Goal: Answer question/provide support

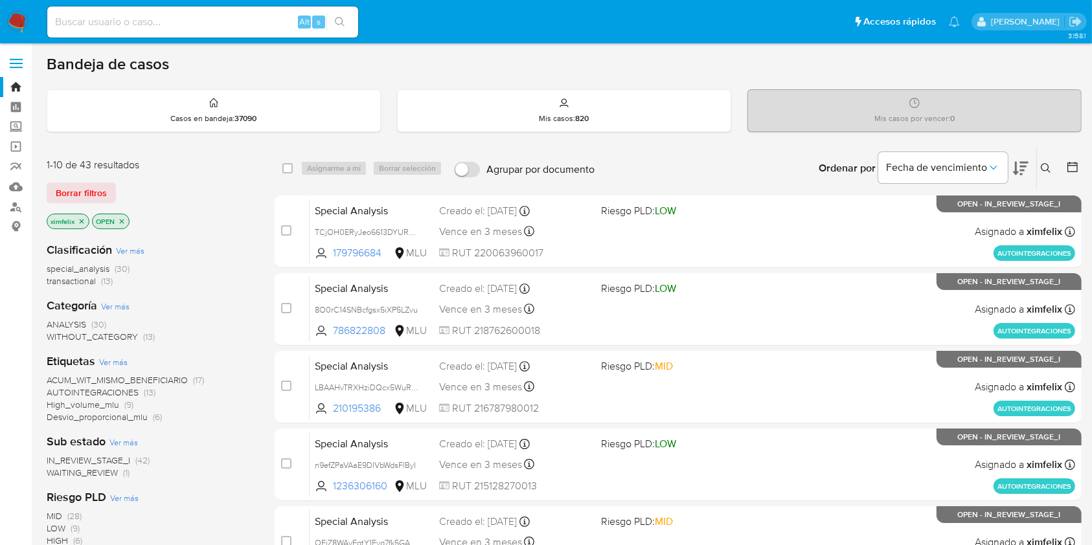
click at [85, 475] on span "WAITING_REVIEW" at bounding box center [82, 472] width 71 height 13
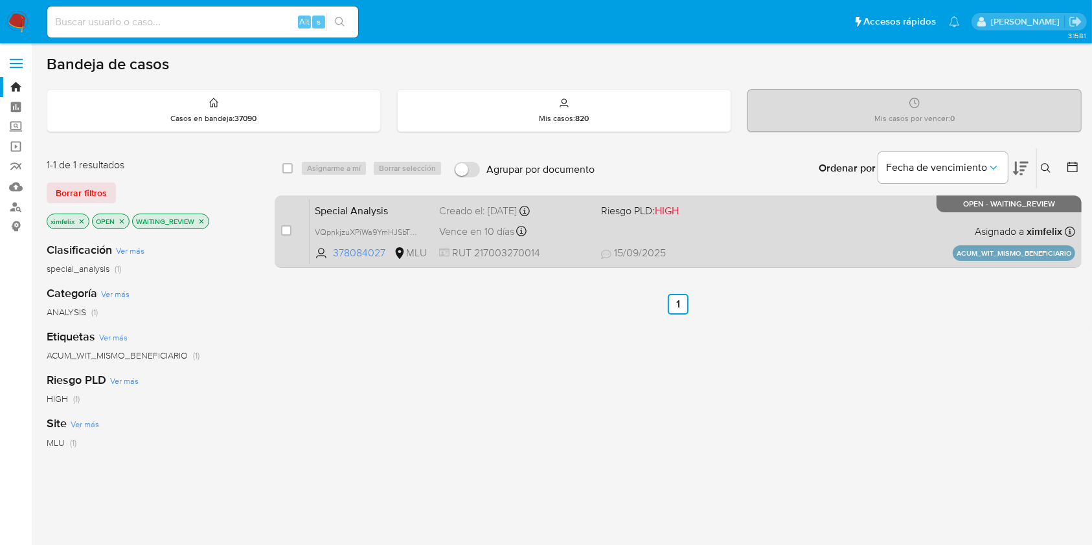
click at [762, 231] on div "Special Analysis VQpnkjzuXPiWa9YmHJSbTQZU 378084027 MLU Riesgo PLD: HIGH Creado…" at bounding box center [693, 231] width 766 height 65
click at [285, 231] on input "checkbox" at bounding box center [286, 230] width 10 height 10
checkbox input "true"
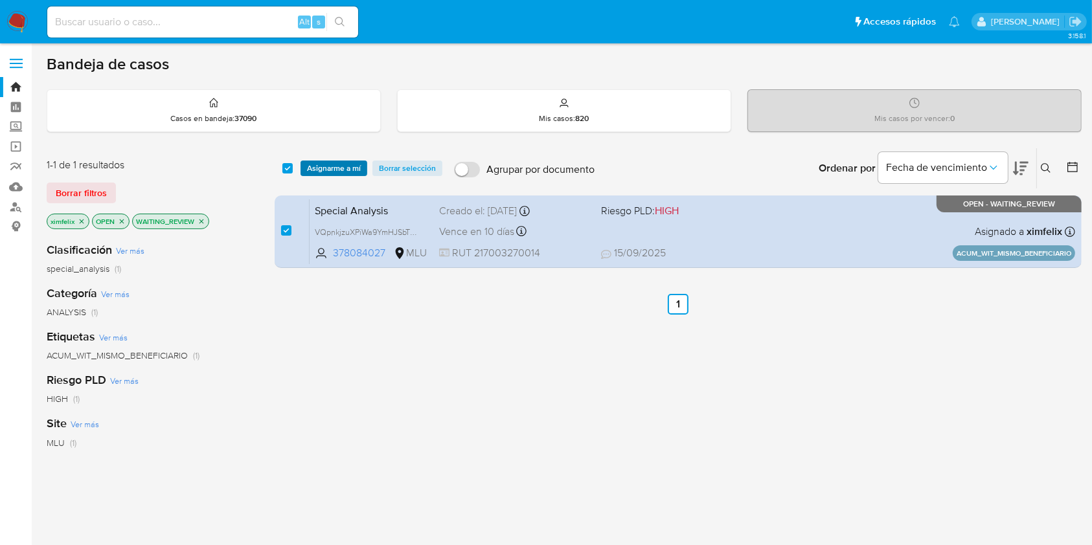
click at [347, 173] on span "Asignarme a mí" at bounding box center [334, 168] width 54 height 13
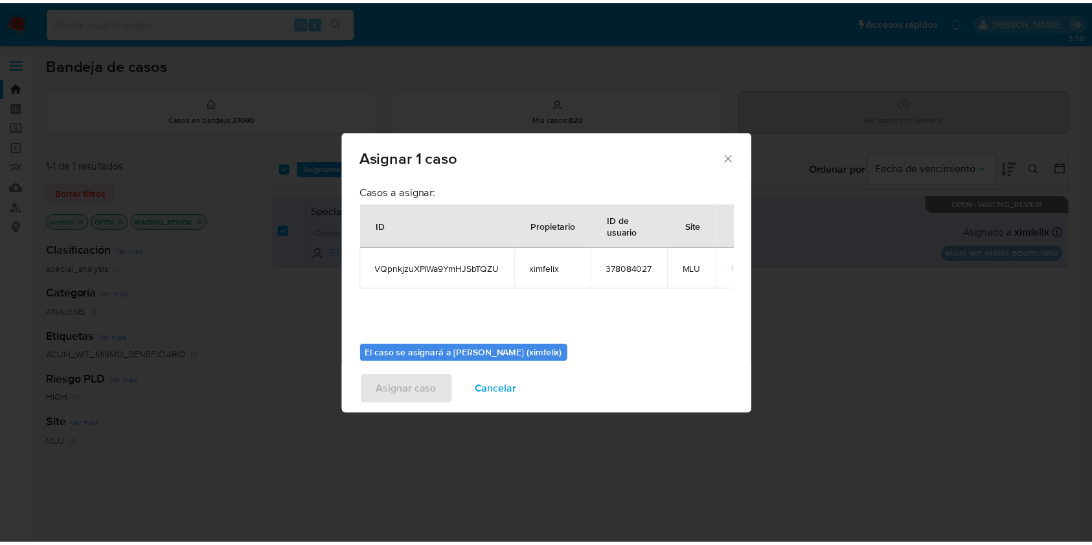
scroll to position [66, 0]
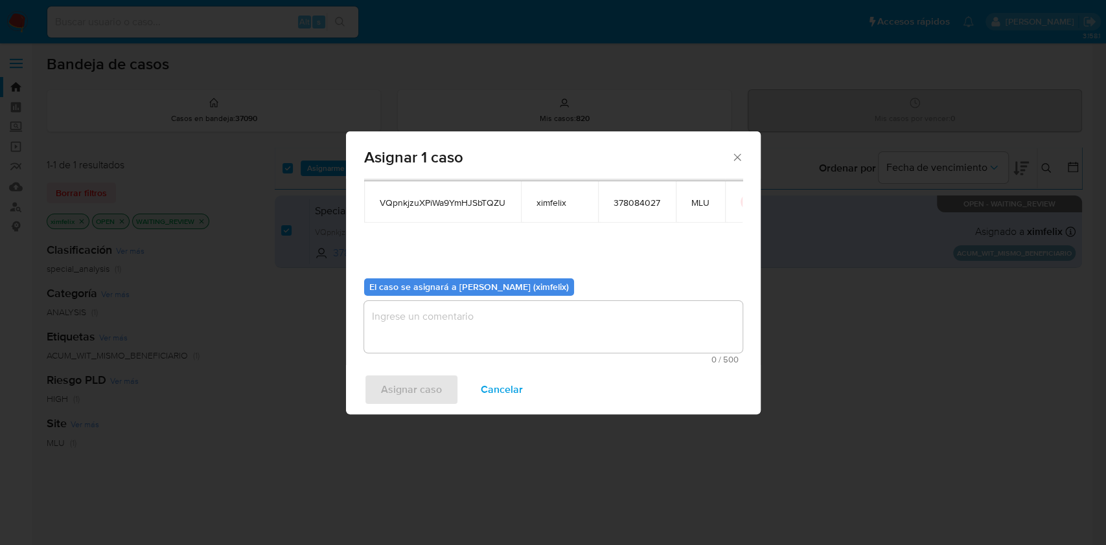
click at [513, 313] on textarea "assign-modal" at bounding box center [553, 327] width 378 height 52
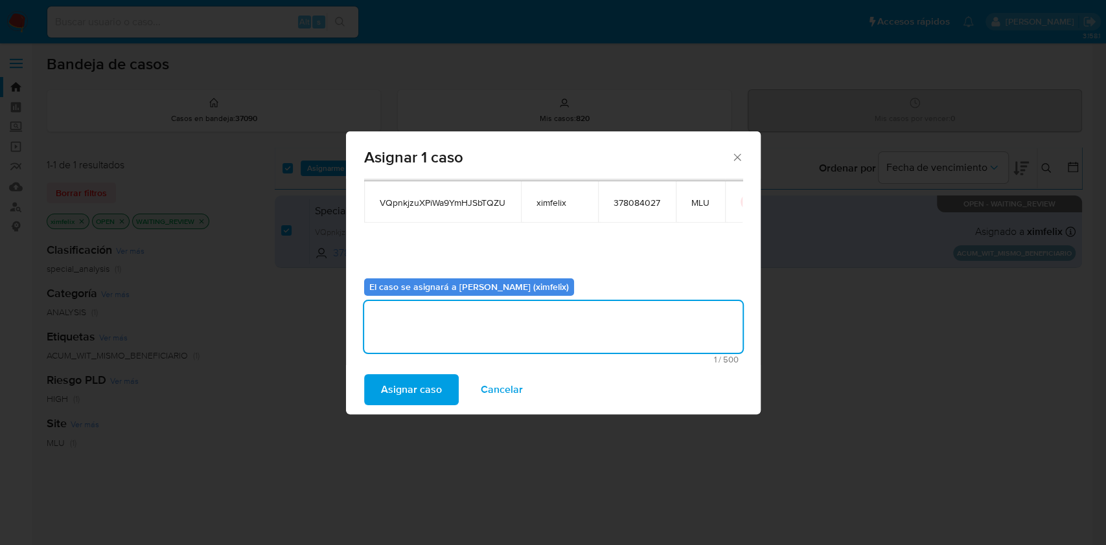
click at [404, 393] on span "Asignar caso" at bounding box center [411, 390] width 61 height 28
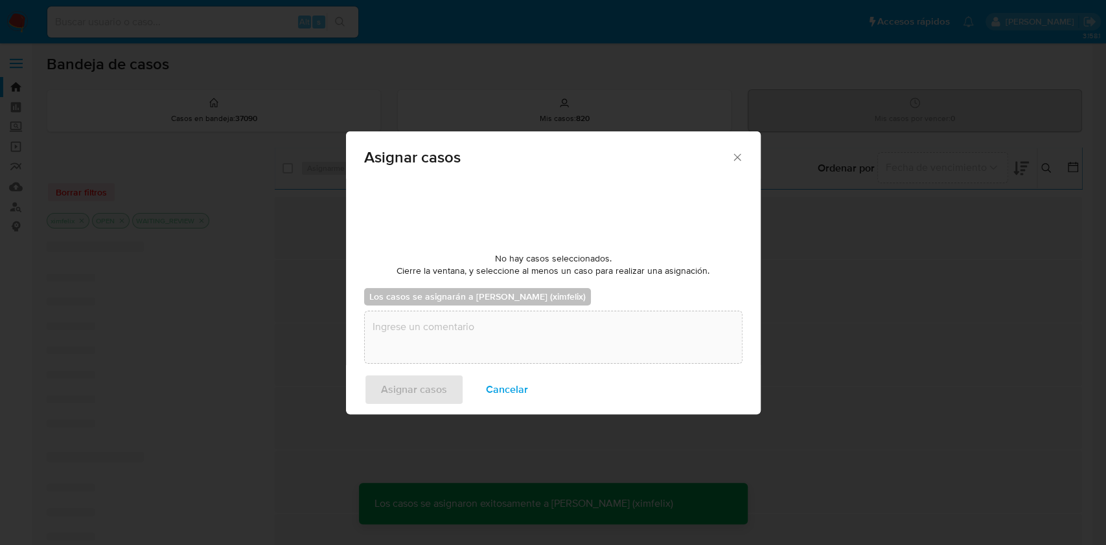
checkbox input "false"
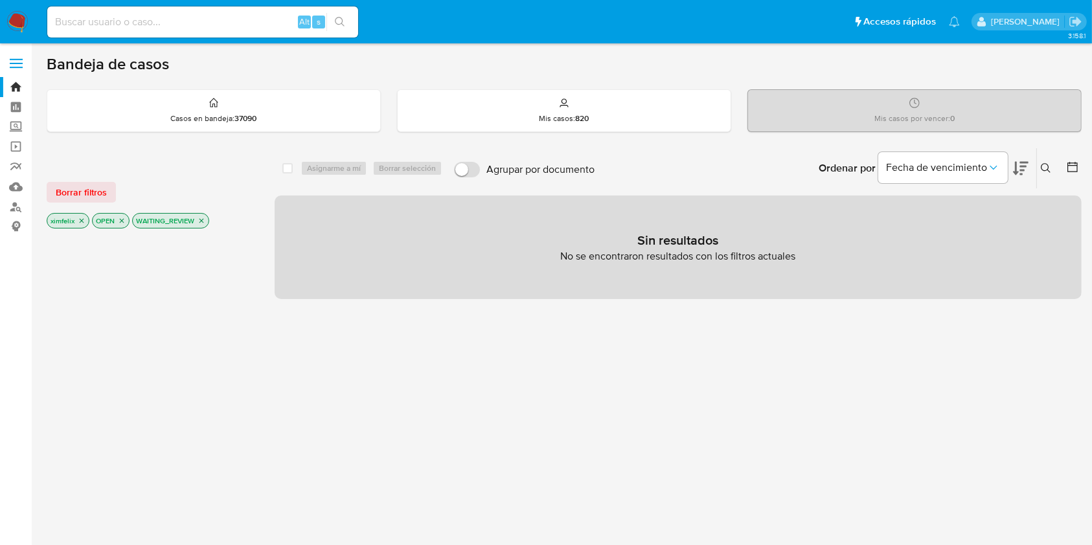
click at [21, 28] on img at bounding box center [17, 22] width 22 height 22
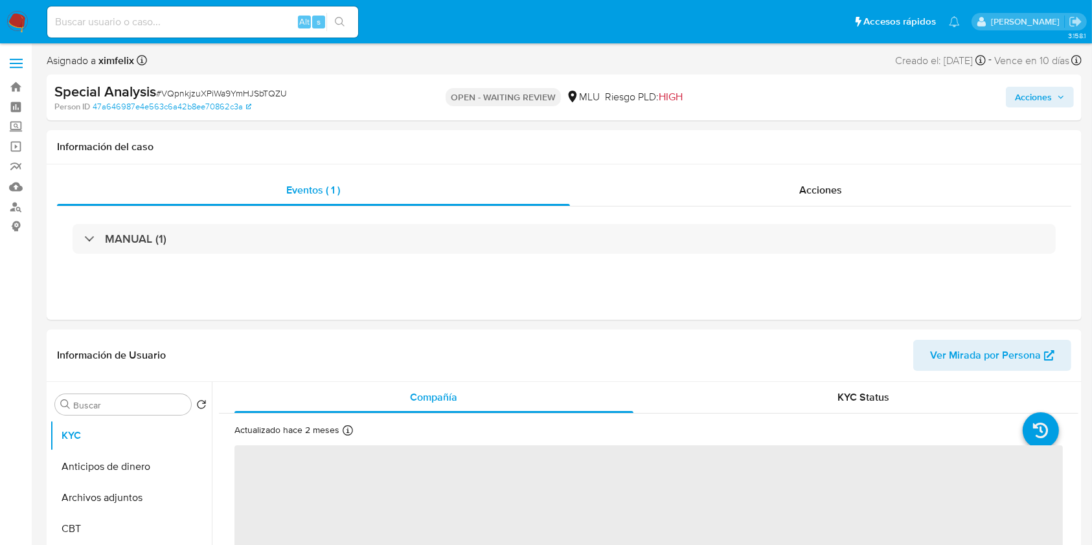
select select "10"
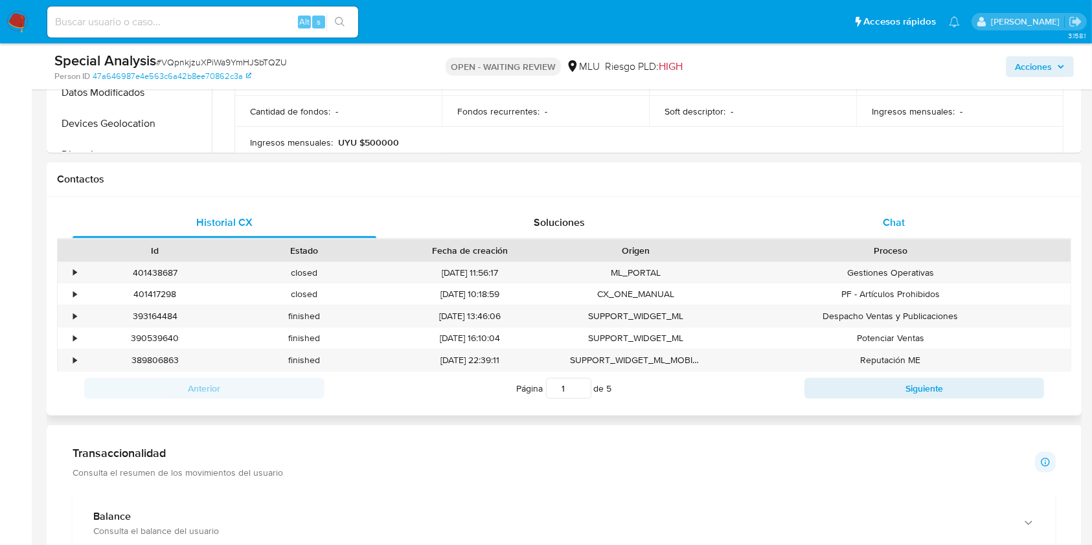
click at [833, 215] on div "Chat" at bounding box center [894, 222] width 304 height 31
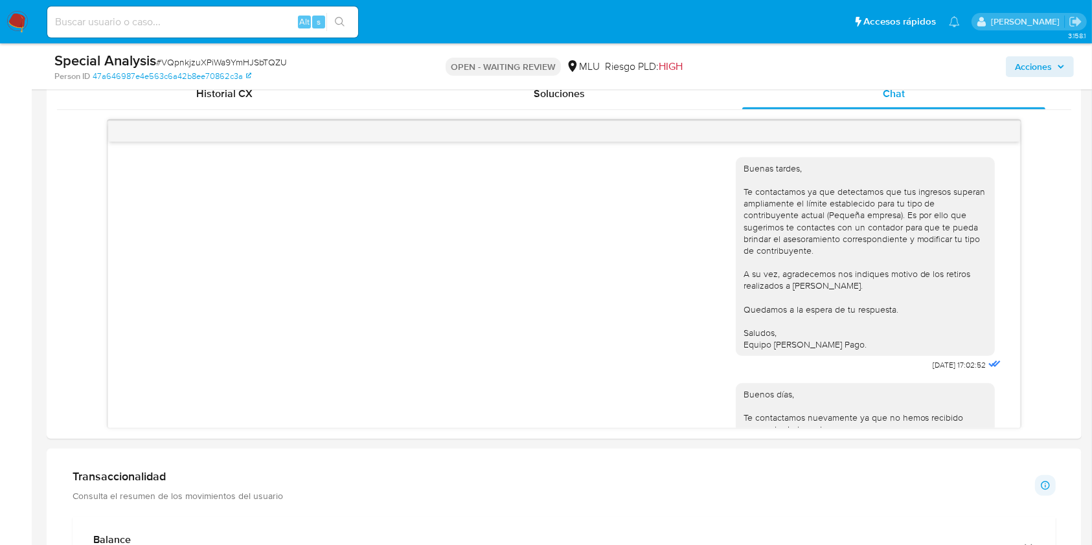
scroll to position [277, 0]
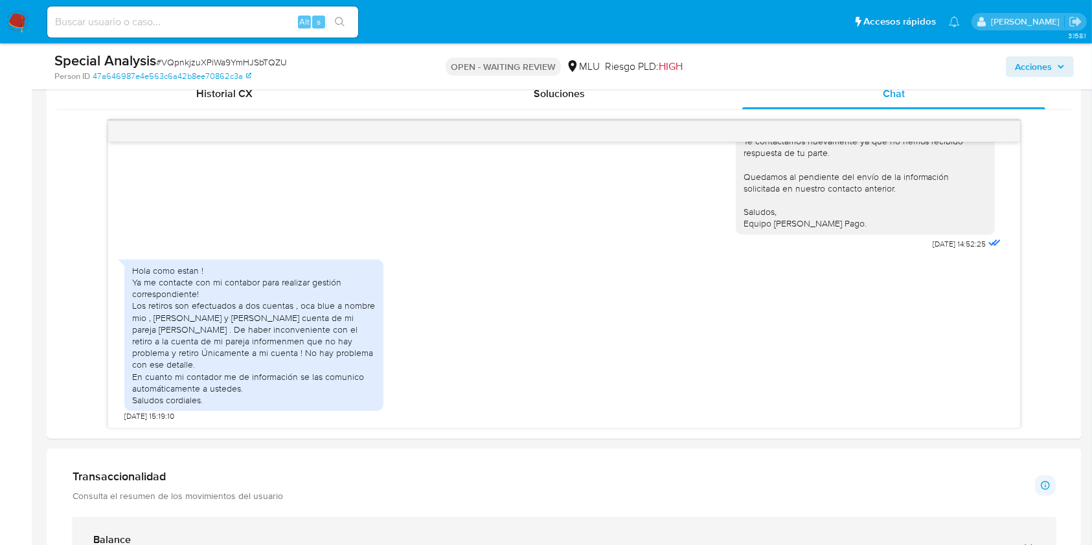
click at [736, 544] on div "Balance" at bounding box center [551, 540] width 916 height 13
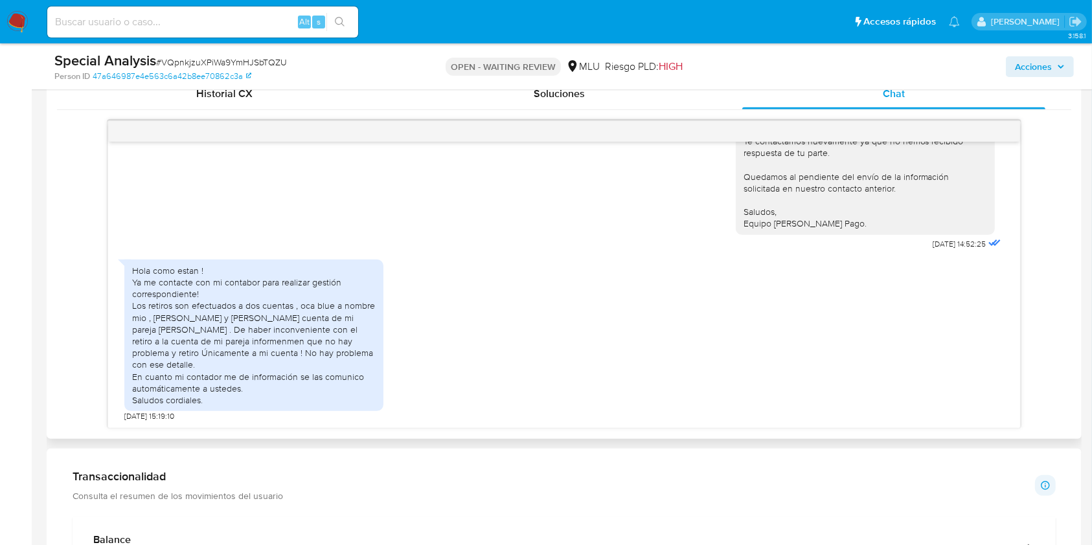
click at [1052, 369] on div "Buenas tardes, Te contactamos ya que detectamos que tus ingresos superan amplia…" at bounding box center [564, 274] width 1014 height 308
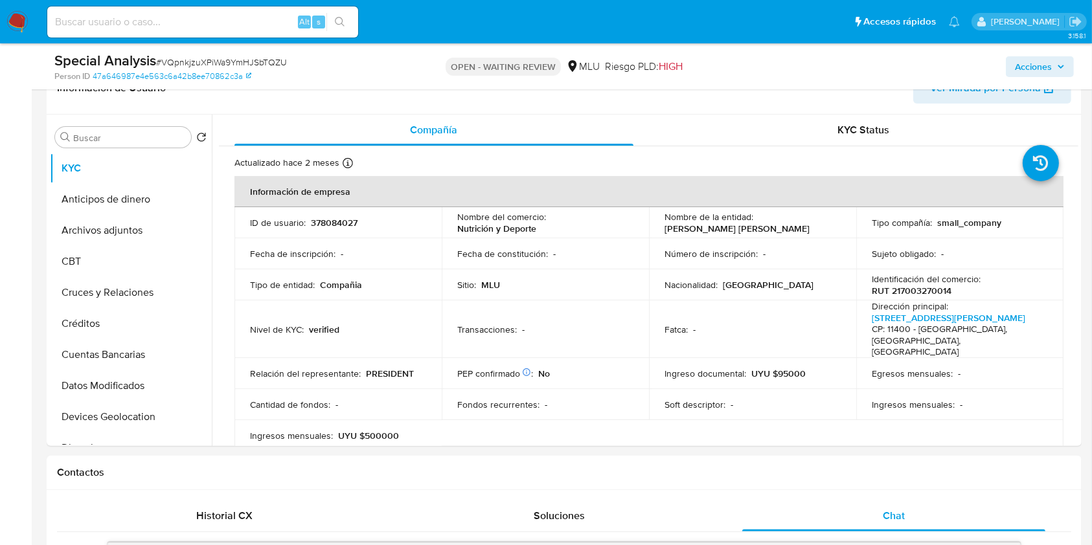
scroll to position [166, 0]
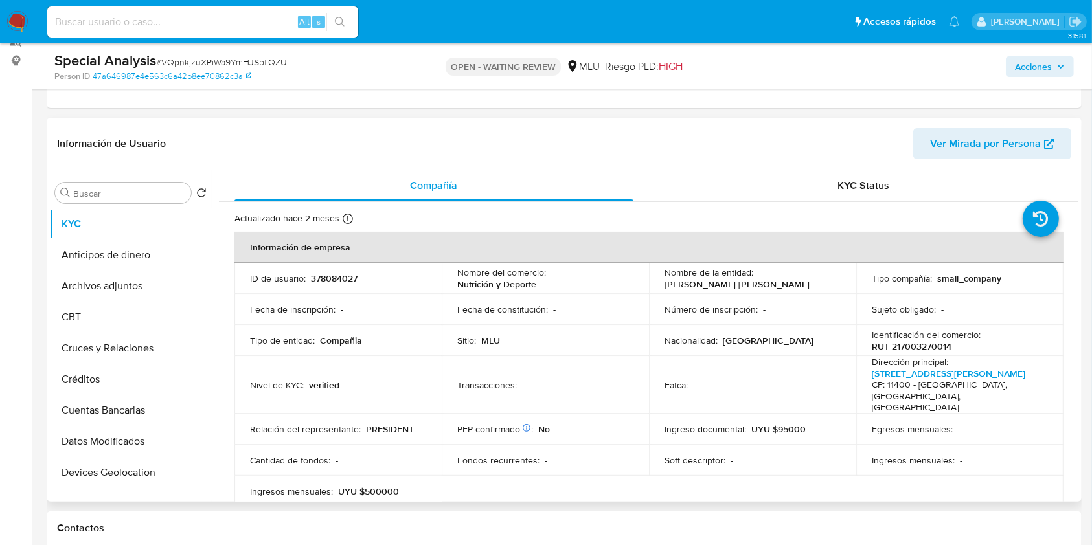
click at [339, 275] on p "378084027" at bounding box center [334, 279] width 47 height 12
copy p "378084027"
click at [966, 200] on div "KYC Status" at bounding box center [864, 185] width 399 height 31
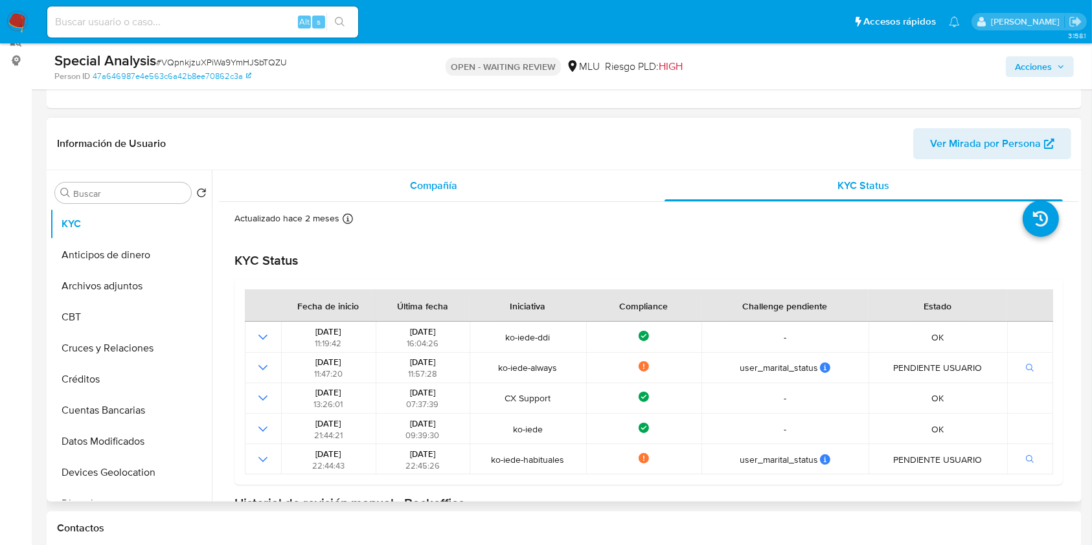
click at [455, 177] on div "Compañía" at bounding box center [433, 185] width 399 height 31
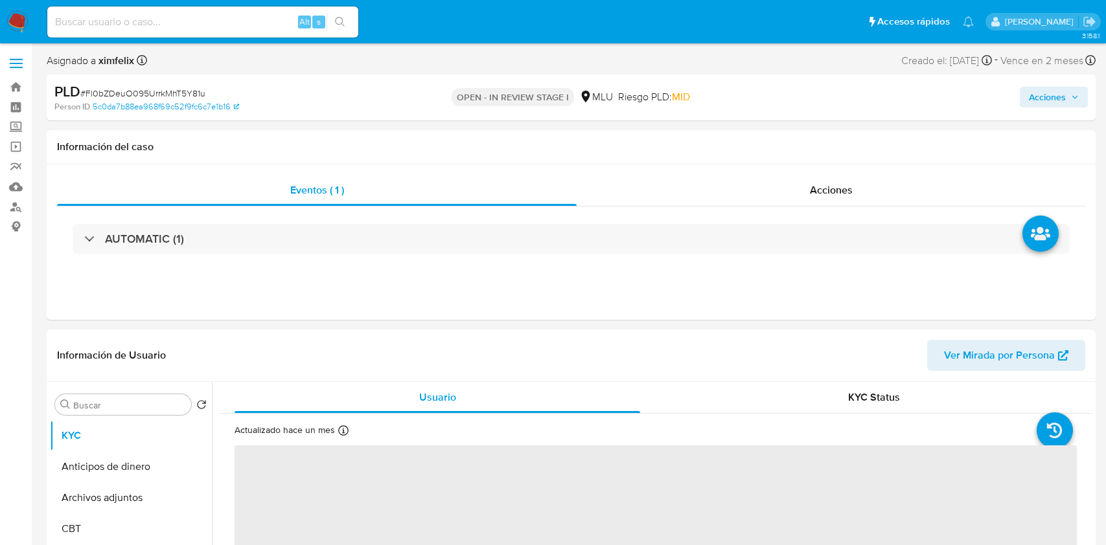
select select "10"
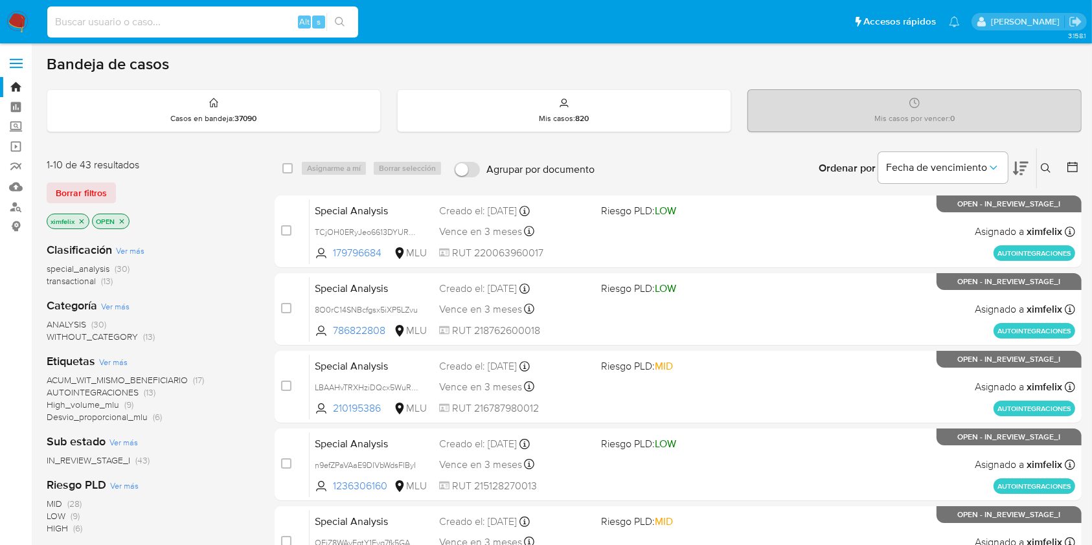
click at [217, 27] on input at bounding box center [202, 22] width 311 height 17
paste input "VQpnkjzuXPiWa9YmHJSbTQZU"
type input "VQpnkjzuXPiWa9YmHJSbTQZU"
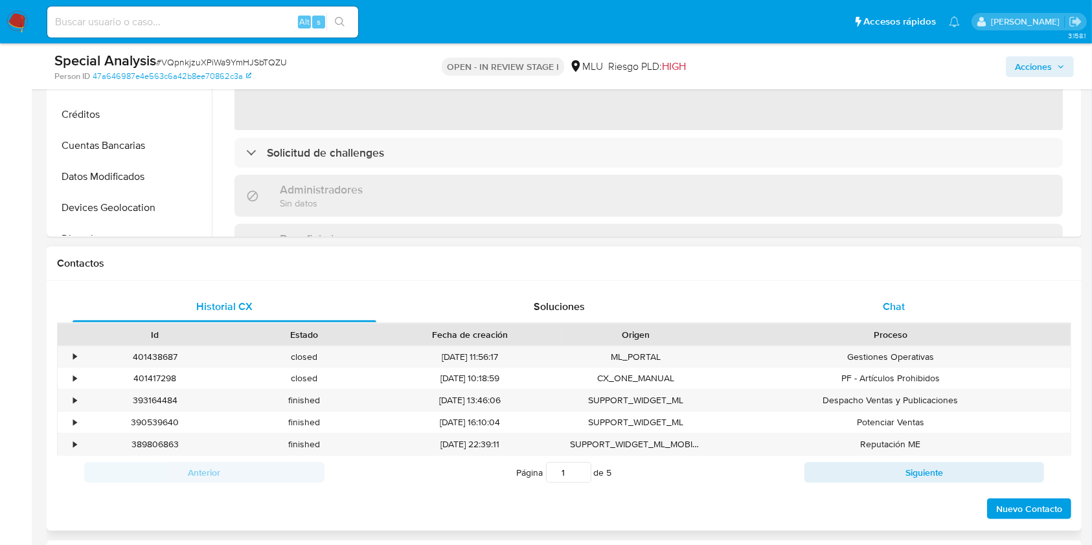
select select "10"
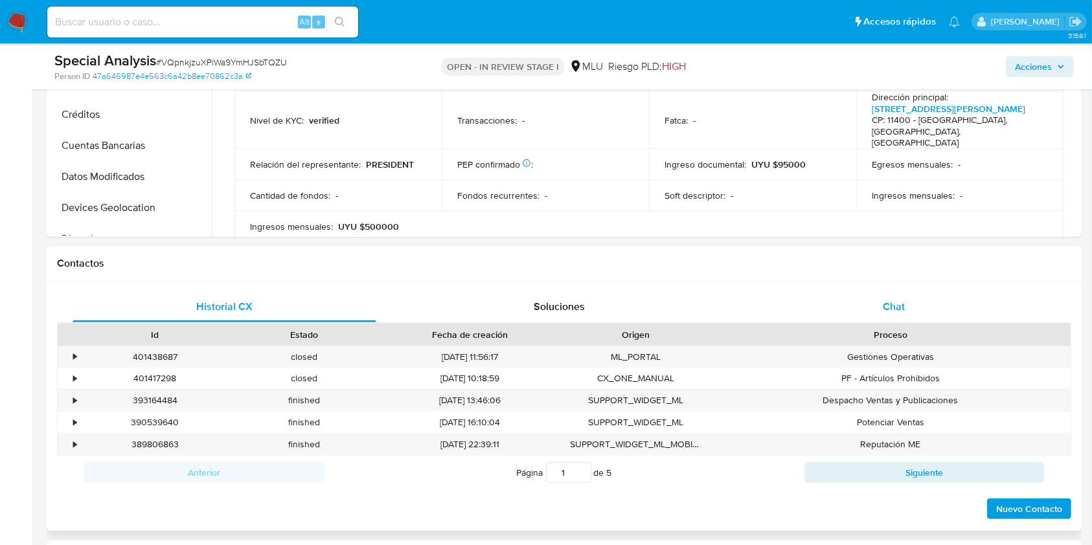
click at [924, 302] on div "Chat" at bounding box center [894, 306] width 304 height 31
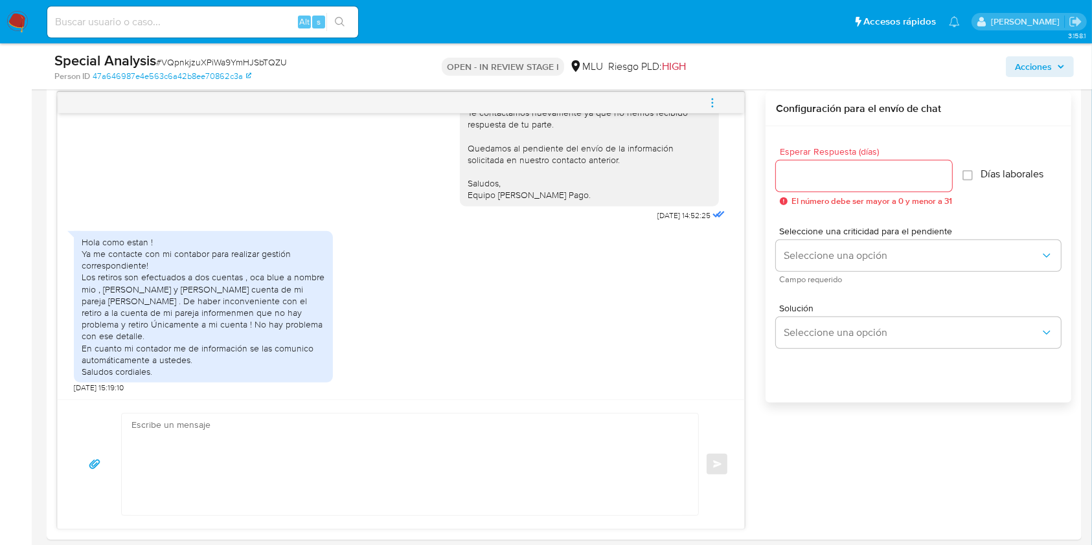
scroll to position [678, 0]
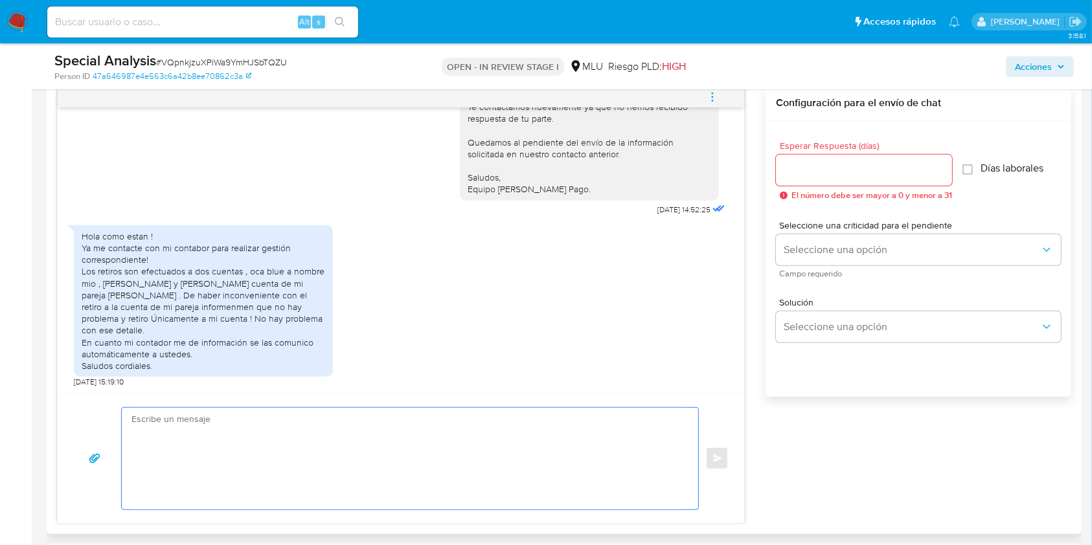
click at [351, 428] on textarea at bounding box center [406, 459] width 551 height 102
paste textarea "una vez cumplido el plazo nos pondremos en contacto contigo nuevamente, en caso…"
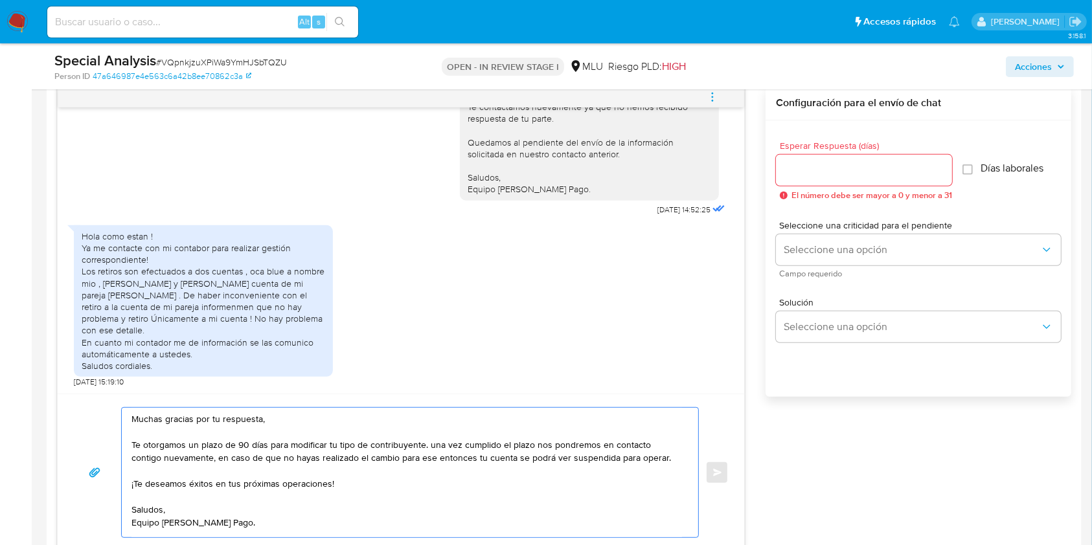
scroll to position [7, 0]
click at [434, 442] on textarea "Muchas gracias por tu respuesta, Te otorgamos un plazo de 90 días para modifica…" at bounding box center [406, 473] width 551 height 130
click at [666, 451] on textarea "Muchas gracias por tu respuesta, Te otorgamos un plazo de 90 días para modifica…" at bounding box center [406, 473] width 551 height 130
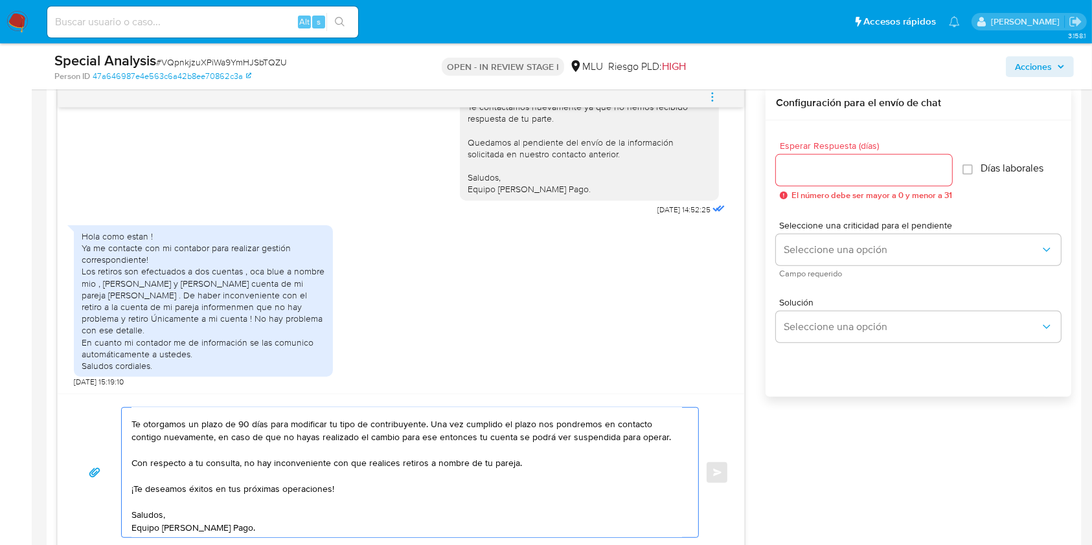
scroll to position [38, 0]
type textarea "Muchas gracias por tu respuesta, Te otorgamos un plazo de 90 días para modifica…"
click at [802, 168] on input "Esperar Respuesta (días)" at bounding box center [864, 170] width 176 height 17
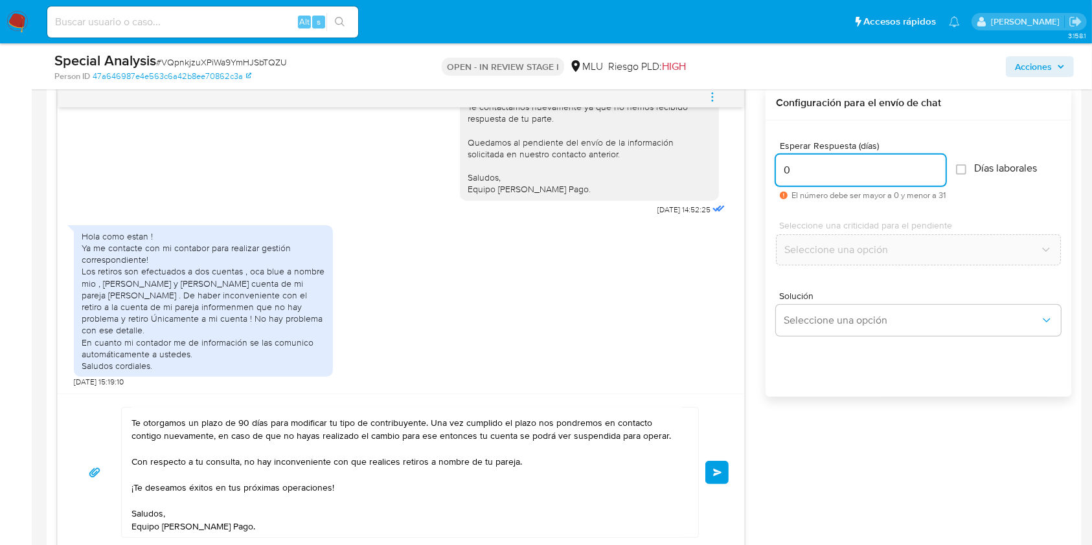
type input "0"
click at [717, 471] on span "Enviar" at bounding box center [717, 473] width 9 height 8
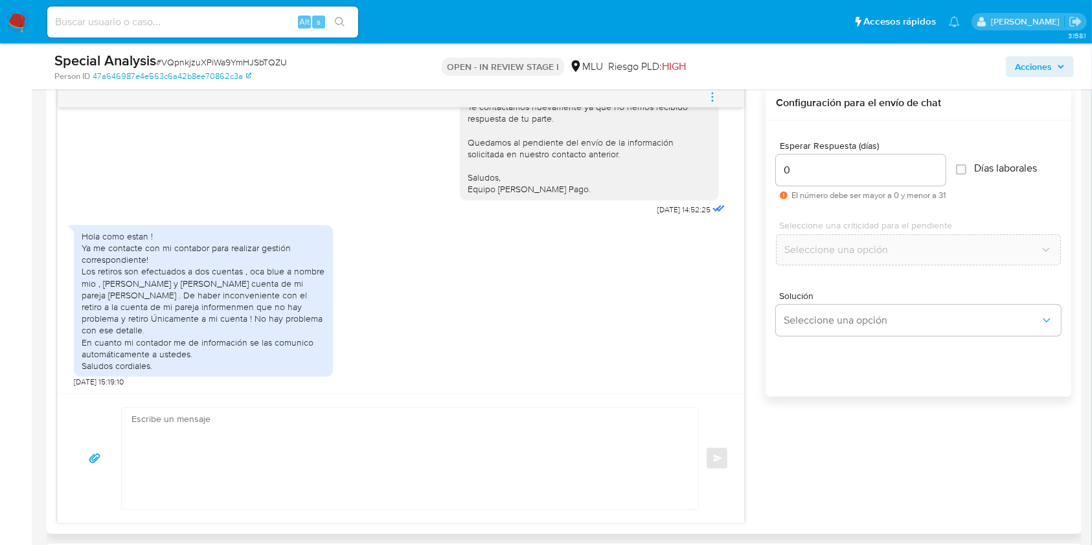
scroll to position [491, 0]
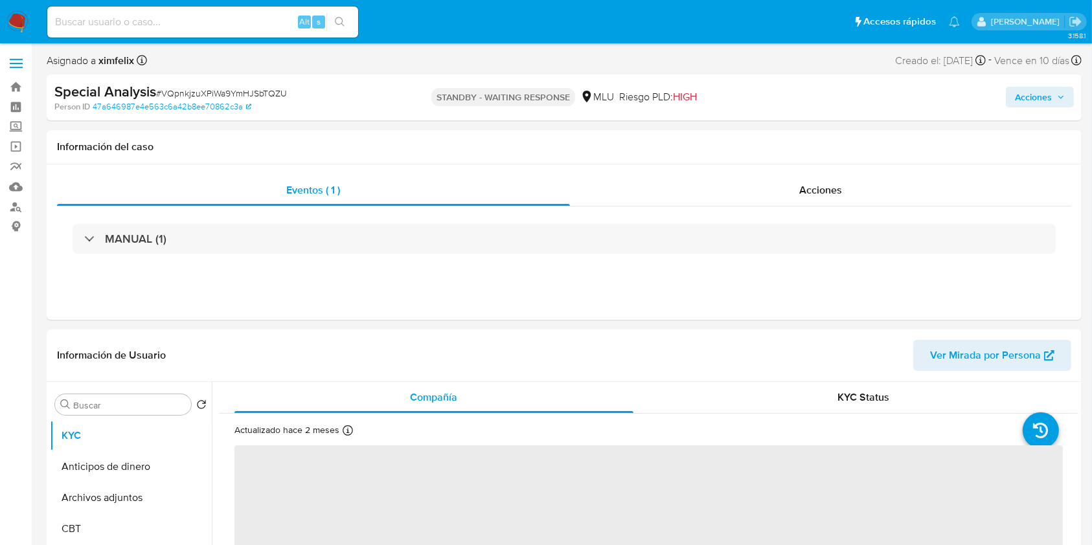
select select "10"
